Goal: Check status: Check status

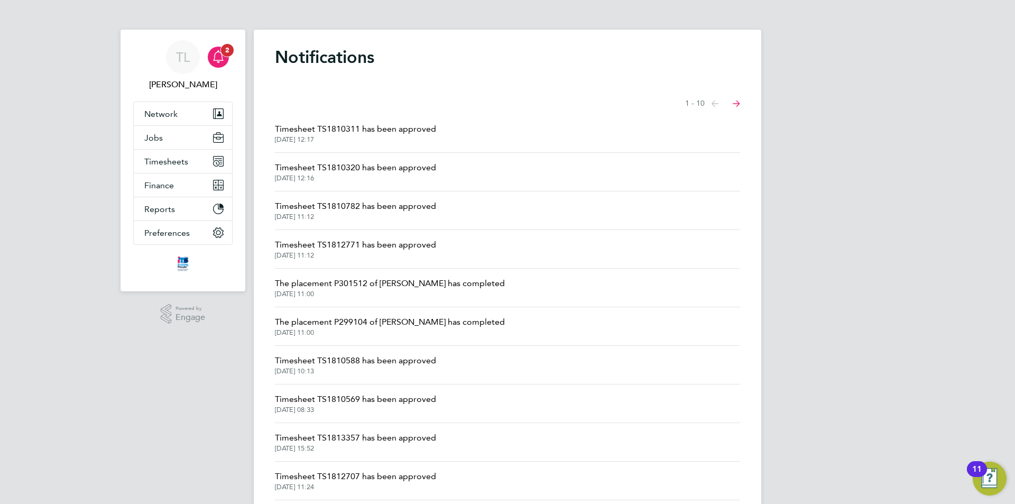
click at [222, 58] on icon "Main navigation" at bounding box center [218, 55] width 10 height 11
click at [336, 170] on span "Timesheet TS1810320 has been approved" at bounding box center [355, 167] width 161 height 13
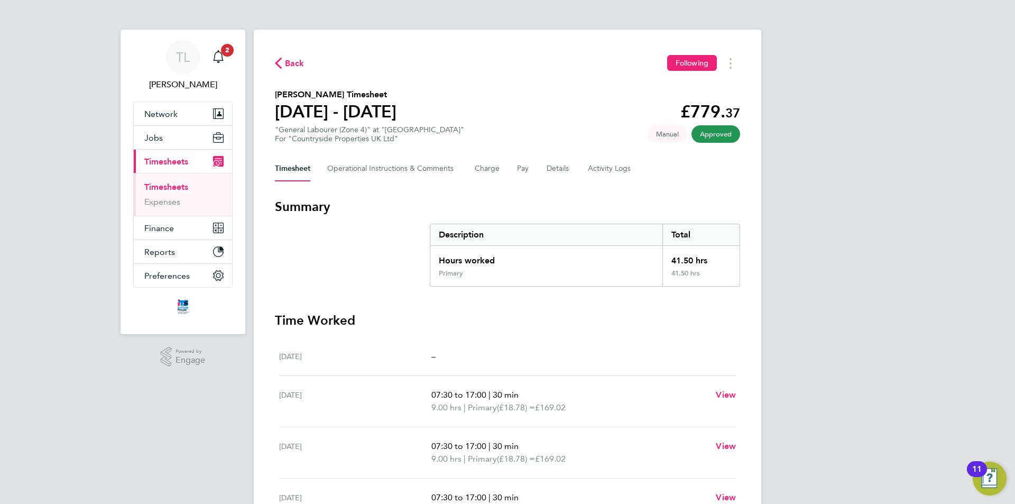
click at [281, 59] on icon "button" at bounding box center [278, 63] width 7 height 11
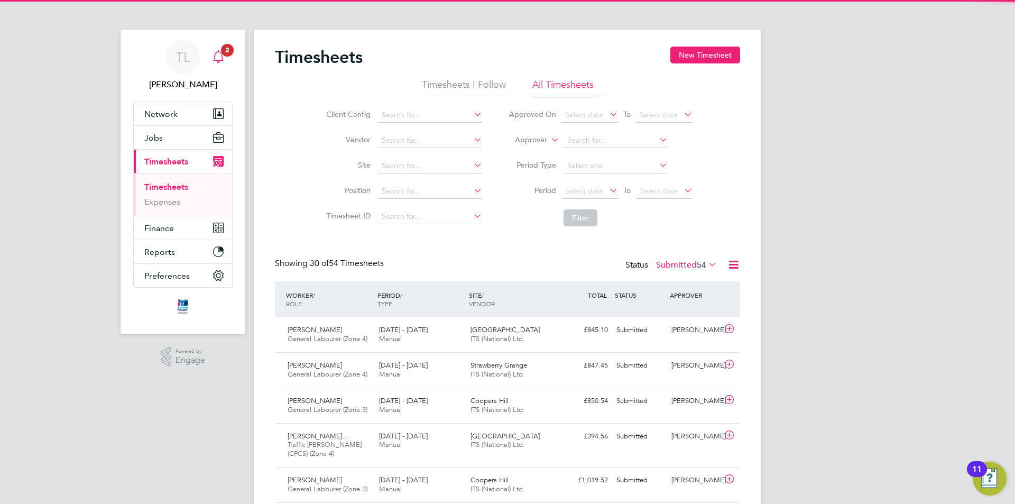
click at [222, 53] on span "2" at bounding box center [227, 50] width 13 height 13
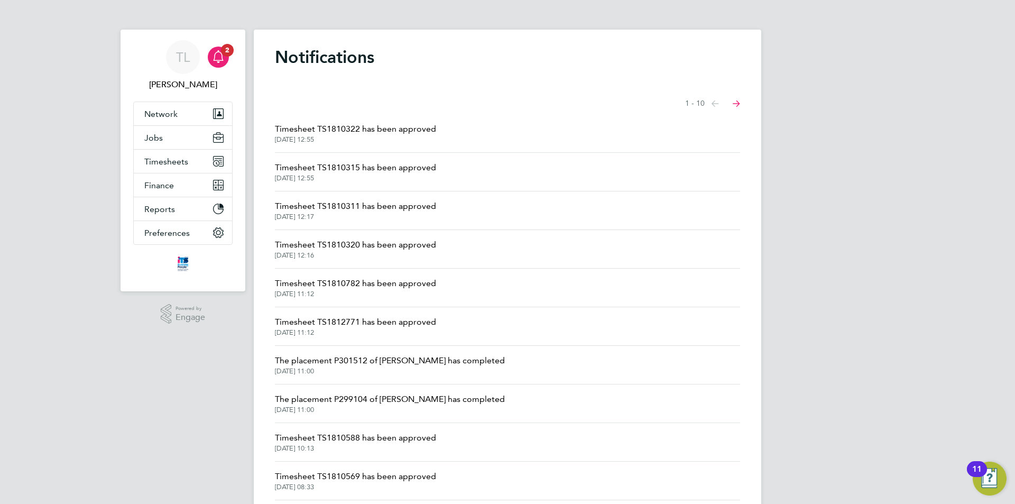
click at [380, 127] on span "Timesheet TS1810322 has been approved" at bounding box center [355, 129] width 161 height 13
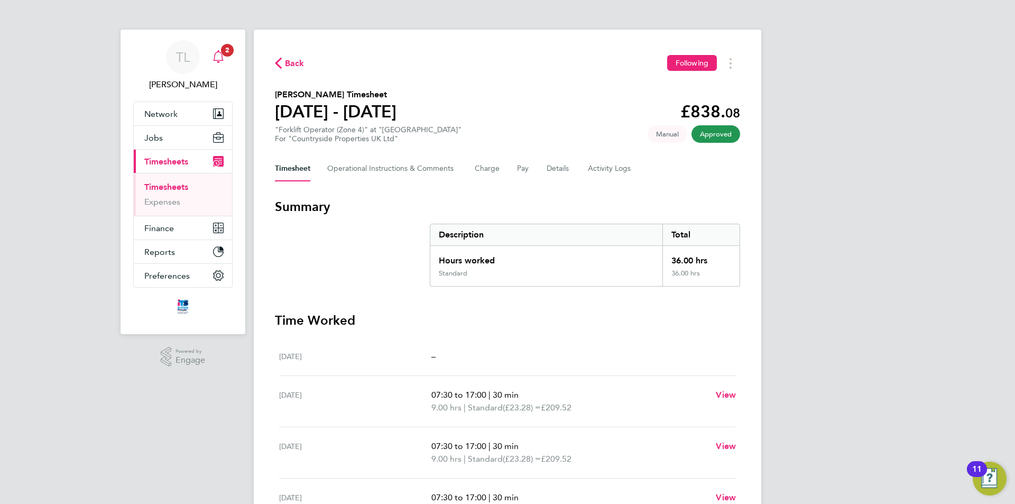
click at [222, 58] on icon "Main navigation" at bounding box center [218, 56] width 13 height 13
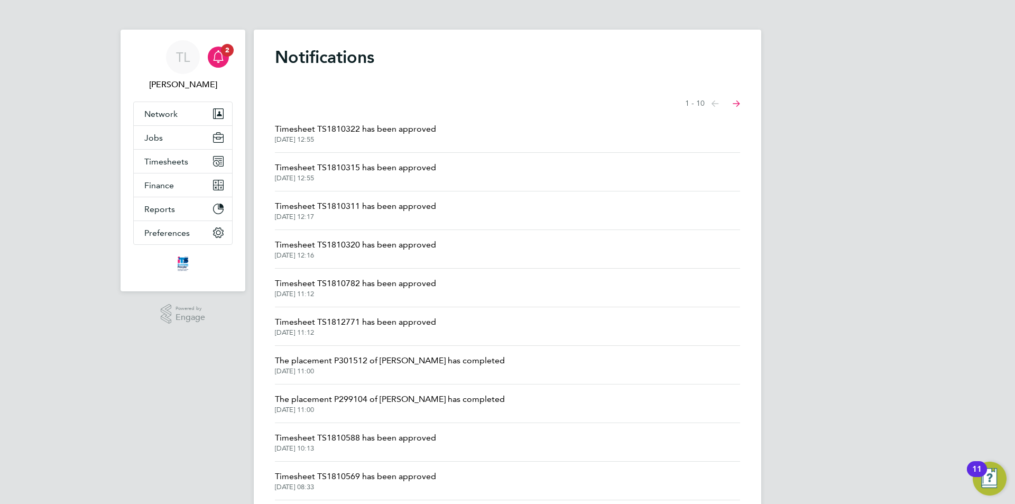
click at [349, 165] on span "Timesheet TS1810315 has been approved" at bounding box center [355, 167] width 161 height 13
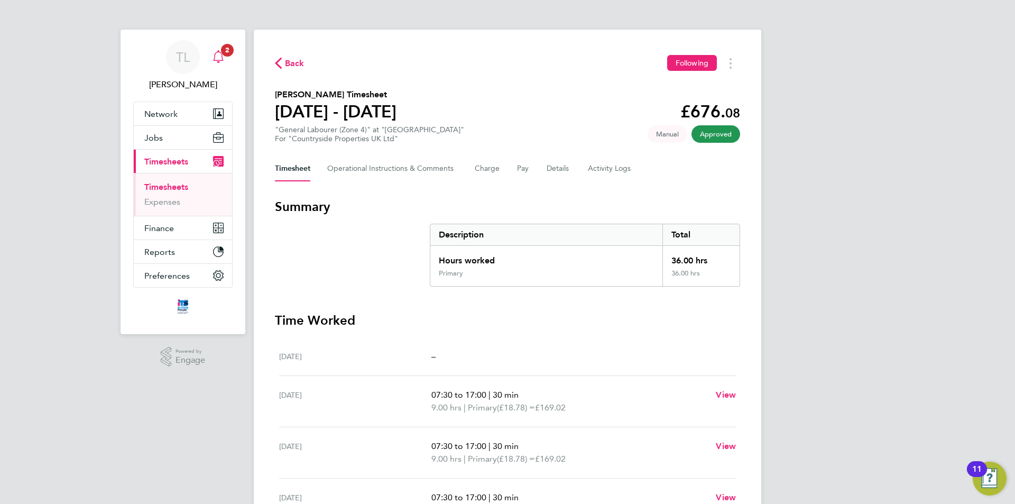
click at [218, 56] on icon "Main navigation" at bounding box center [218, 56] width 13 height 13
